Goal: Information Seeking & Learning: Learn about a topic

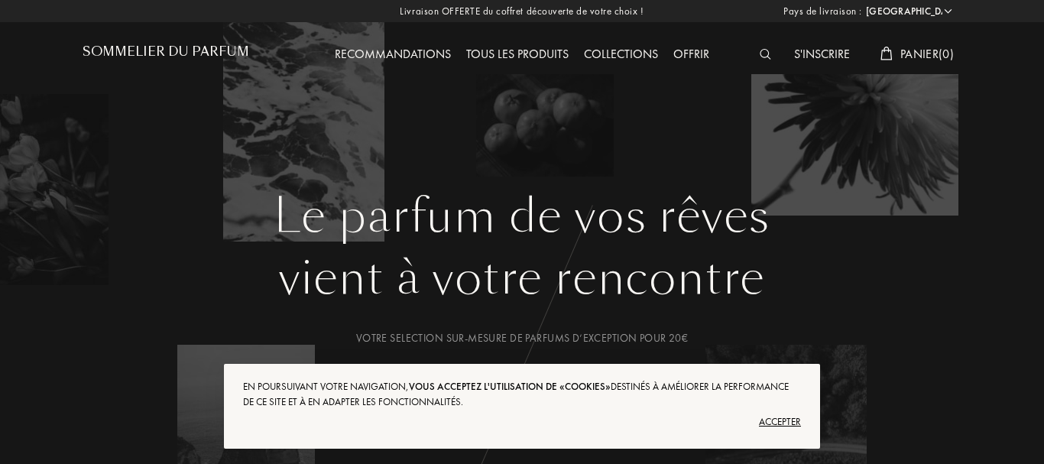
select select "FR"
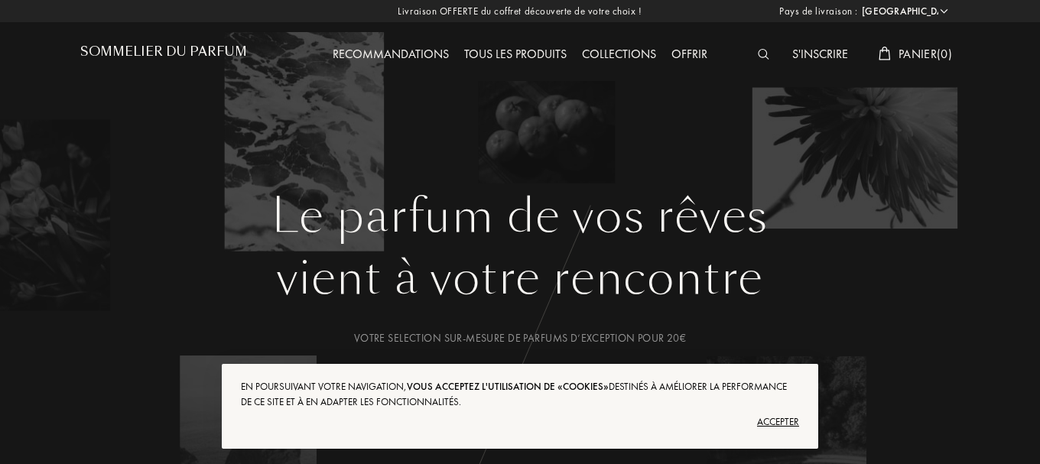
click at [768, 425] on div "Accepter" at bounding box center [520, 422] width 558 height 24
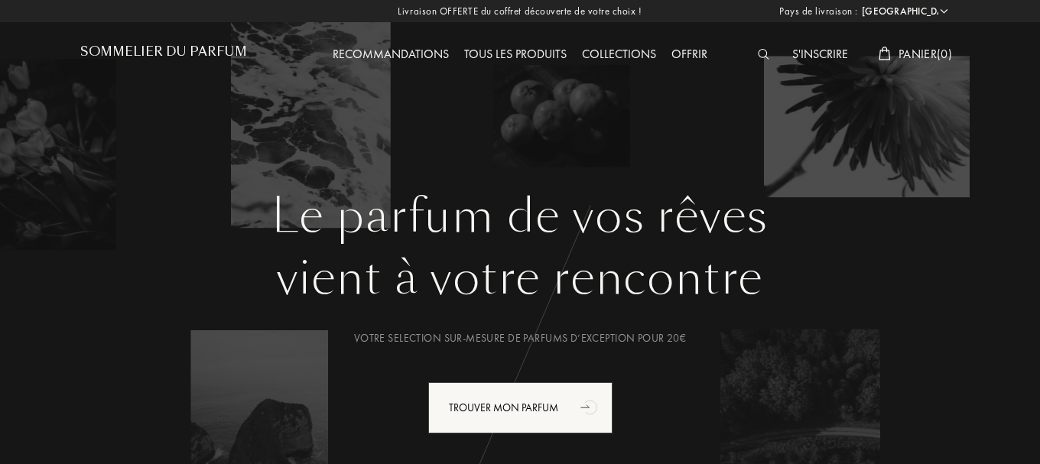
click at [764, 53] on img at bounding box center [763, 54] width 11 height 11
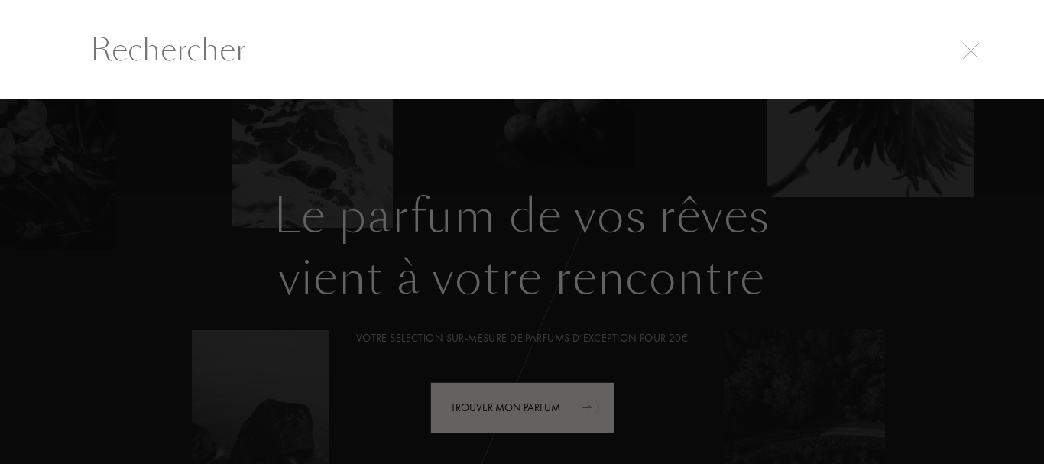
scroll to position [1, 0]
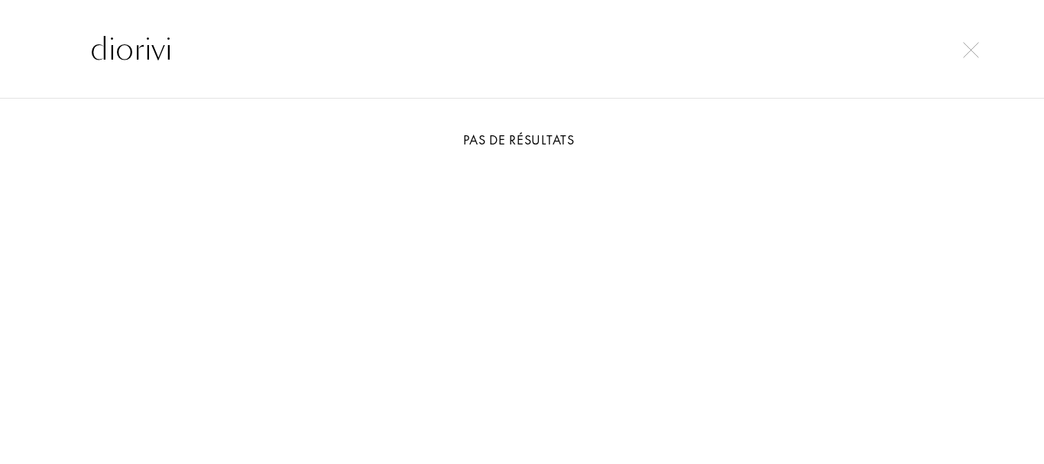
type input "diorivi"
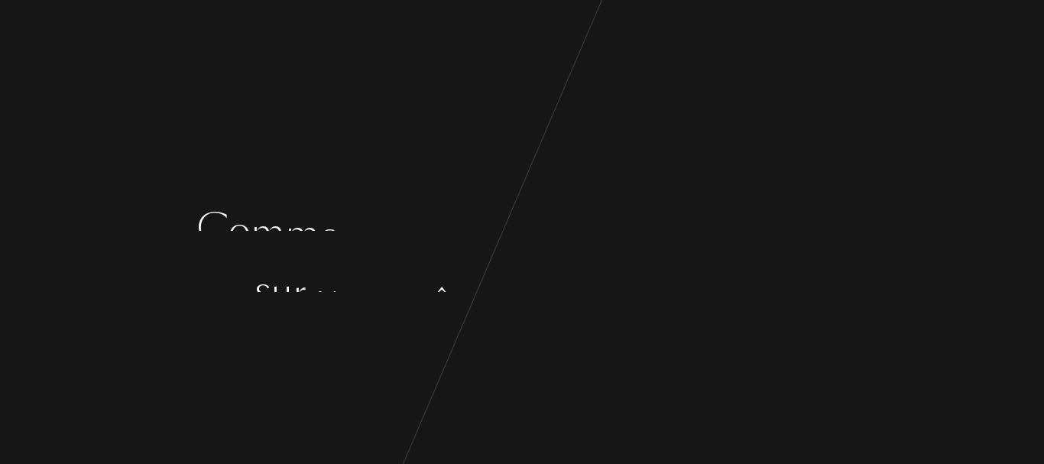
click at [618, 262] on div "a" at bounding box center [616, 262] width 19 height 57
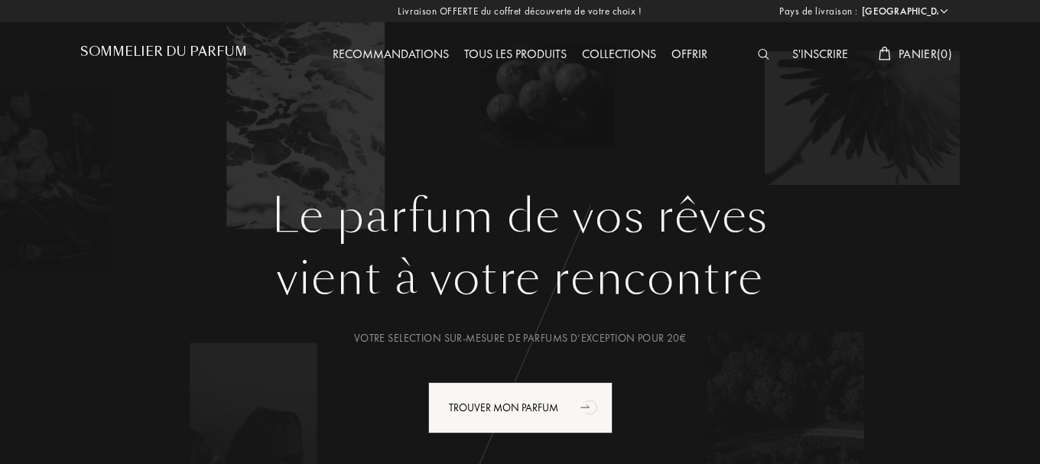
select select "FR"
click at [760, 53] on img at bounding box center [763, 54] width 11 height 11
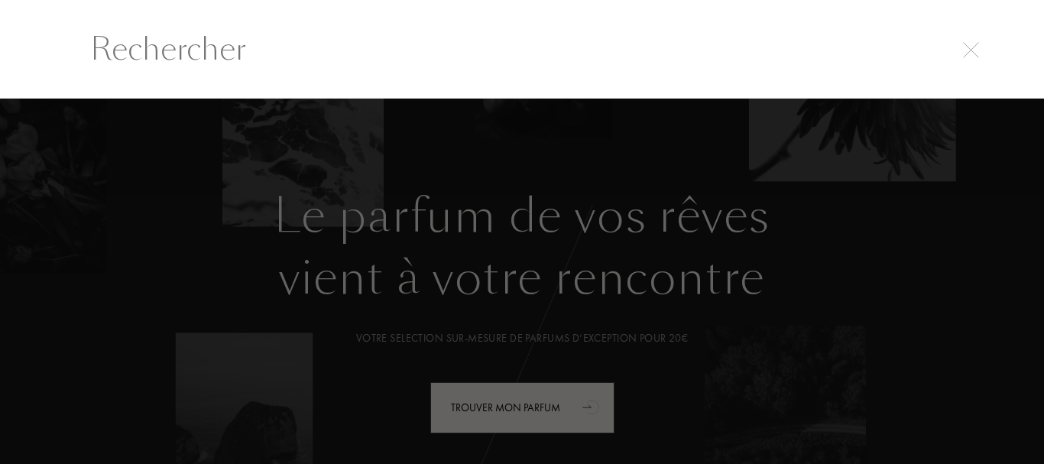
click at [417, 53] on input "text" at bounding box center [522, 49] width 925 height 46
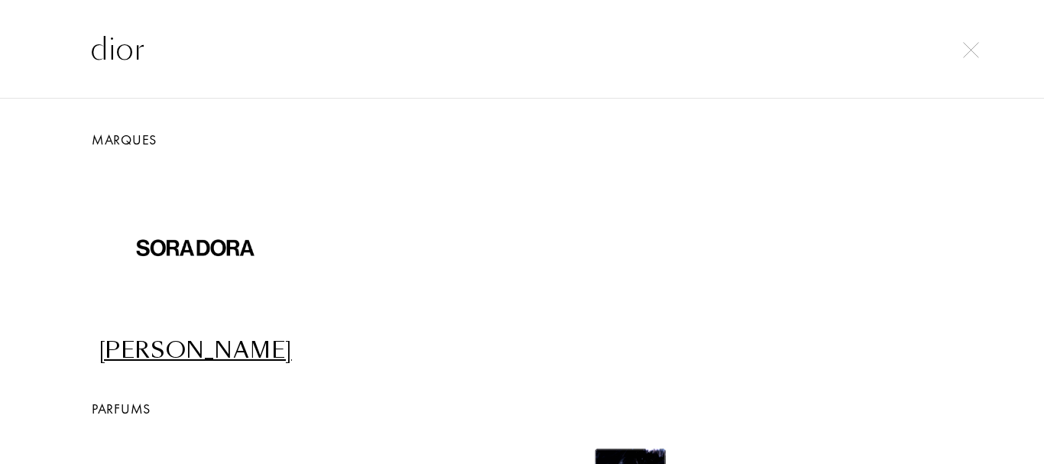
type input "dior"
click at [970, 49] on img at bounding box center [971, 50] width 16 height 16
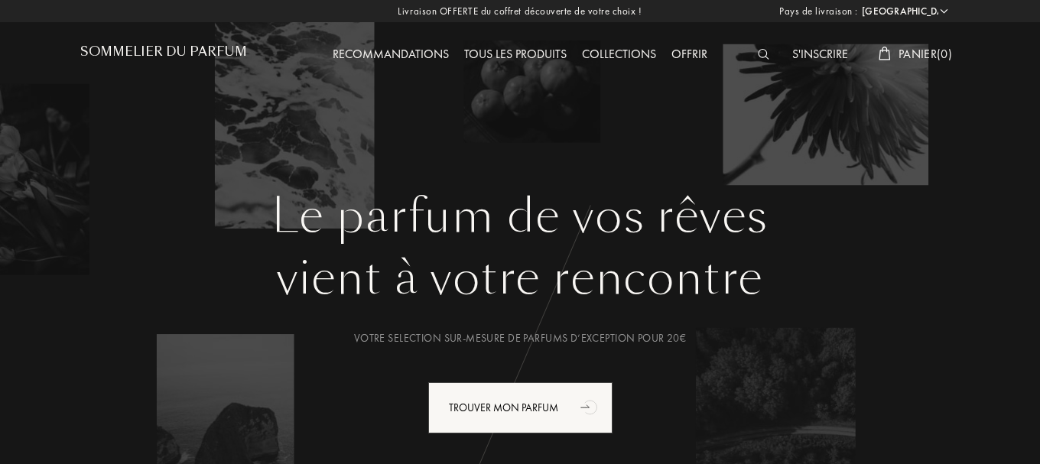
click at [219, 53] on h1 "Sommelier du Parfum" at bounding box center [163, 51] width 167 height 15
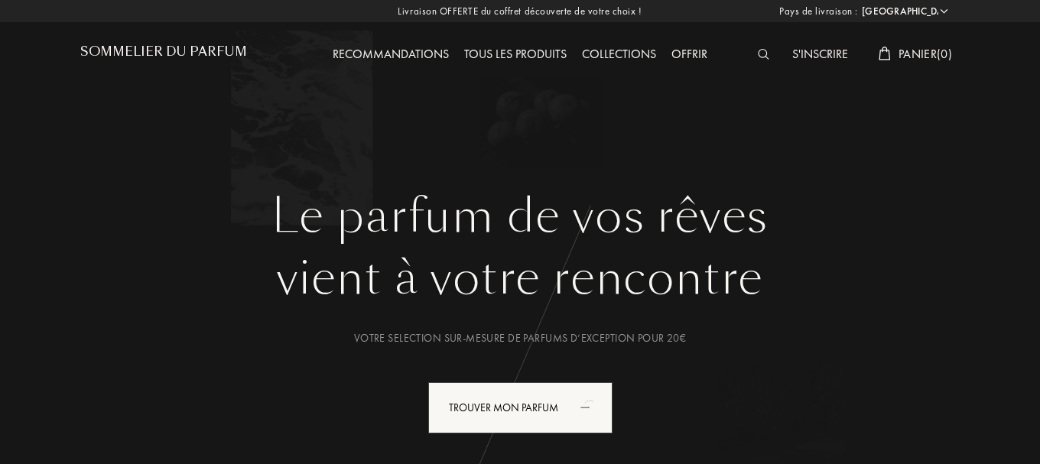
select select "FR"
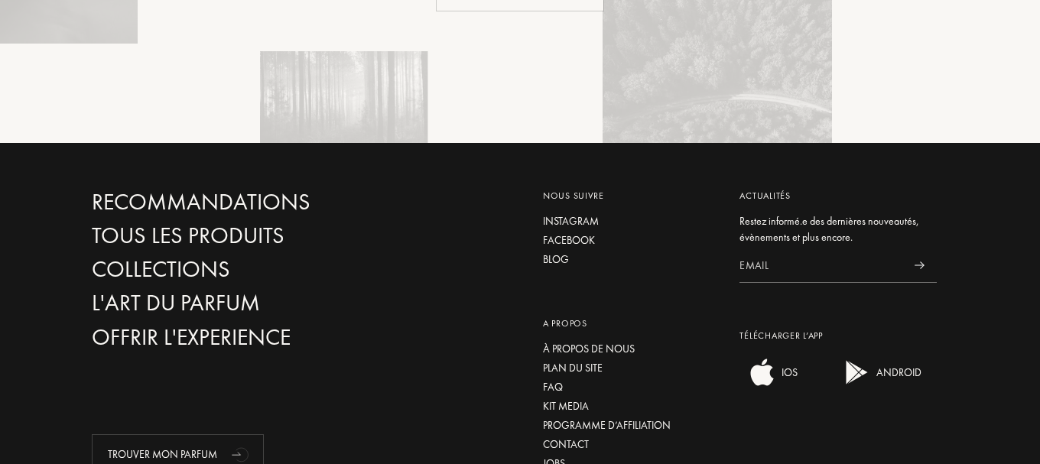
scroll to position [3724, 0]
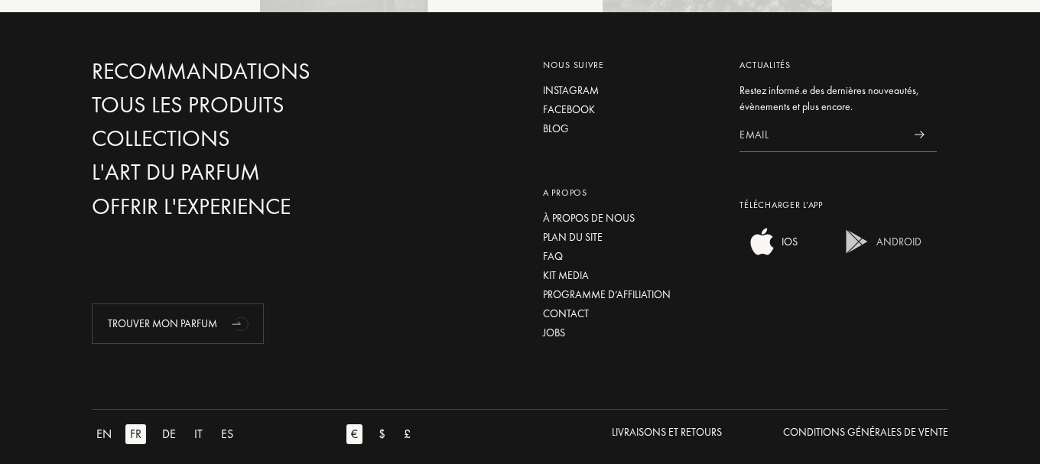
click at [858, 226] on img at bounding box center [857, 241] width 31 height 31
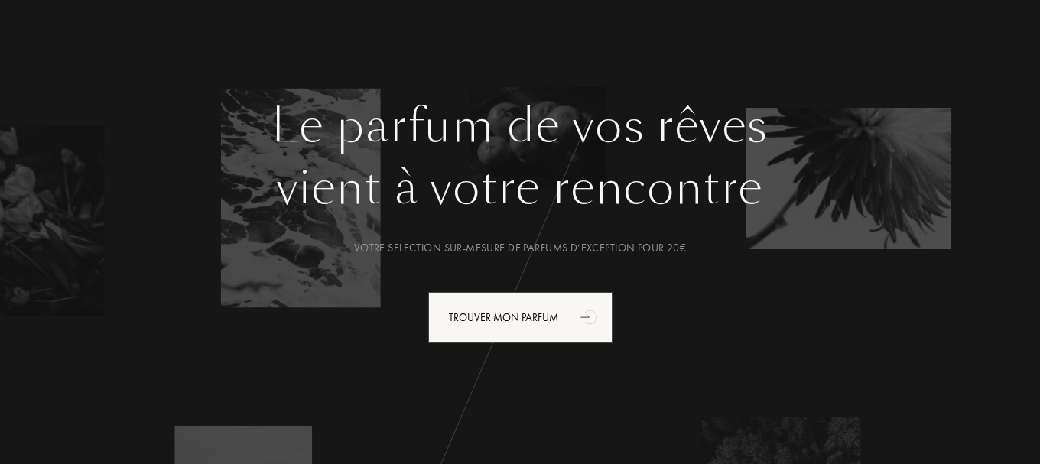
scroll to position [0, 0]
